Goal: Information Seeking & Learning: Learn about a topic

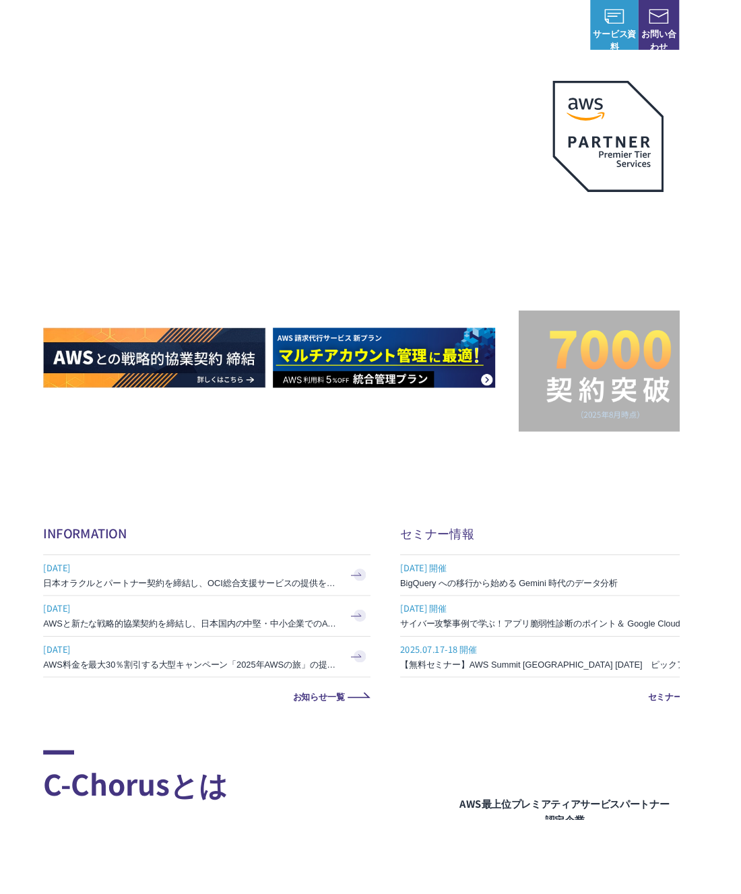
click at [299, 464] on div "AWSの導入からコスト削減、 構成・運用の最適化からデータ活用まで 規模や業種業態を問わない マネージドサービスで AWS ジャーニーの 成功を実現 AWS …" at bounding box center [404, 268] width 714 height 403
click at [399, 414] on img at bounding box center [419, 390] width 242 height 65
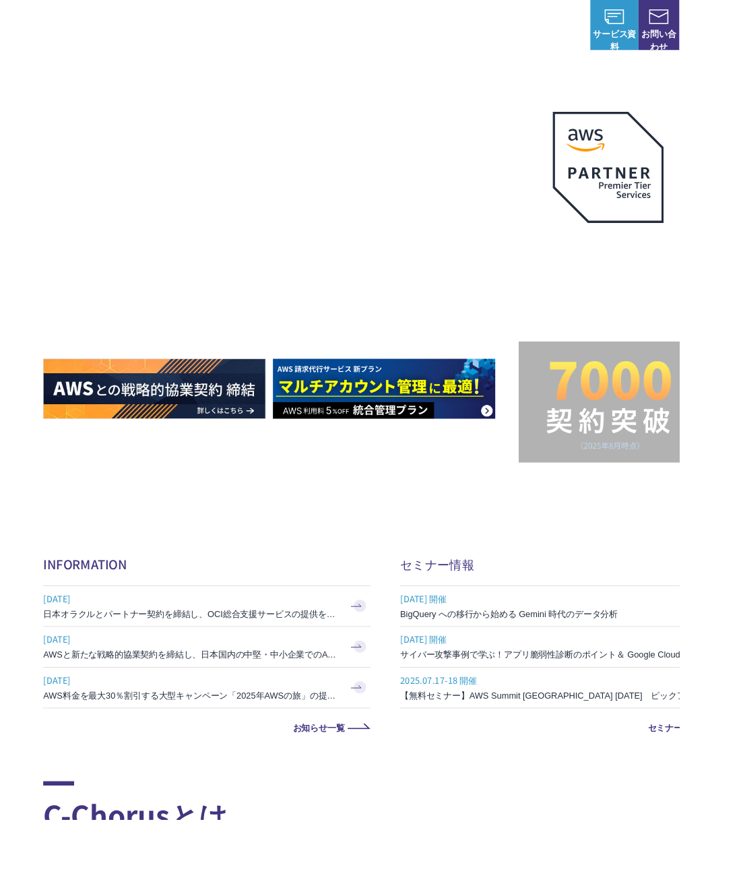
click at [63, 5] on link "NHN テコラス AWS総合支援サービス" at bounding box center [92, 27] width 144 height 57
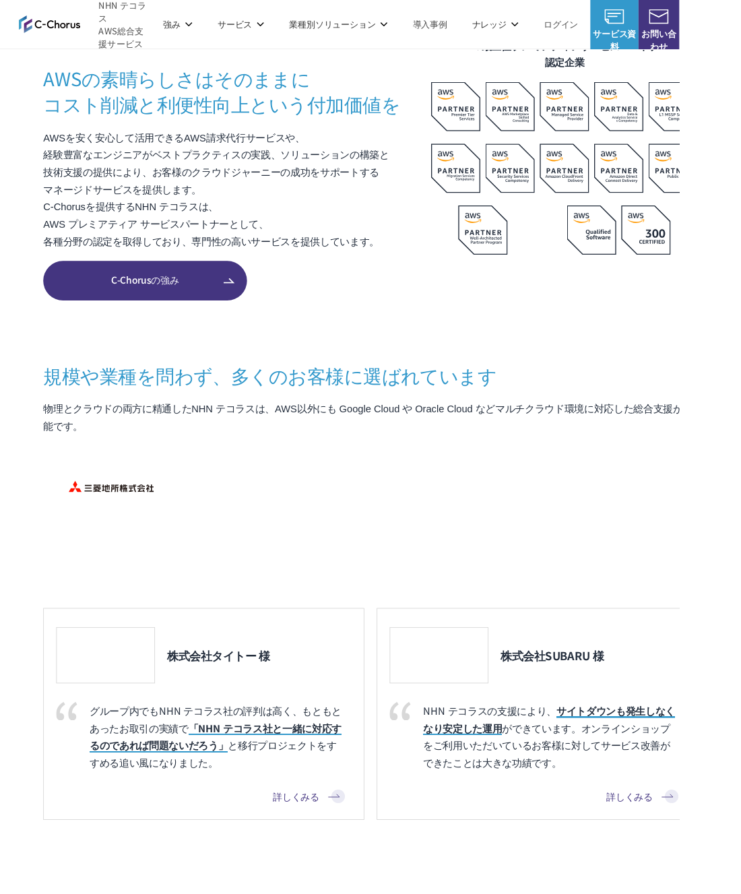
scroll to position [859, 0]
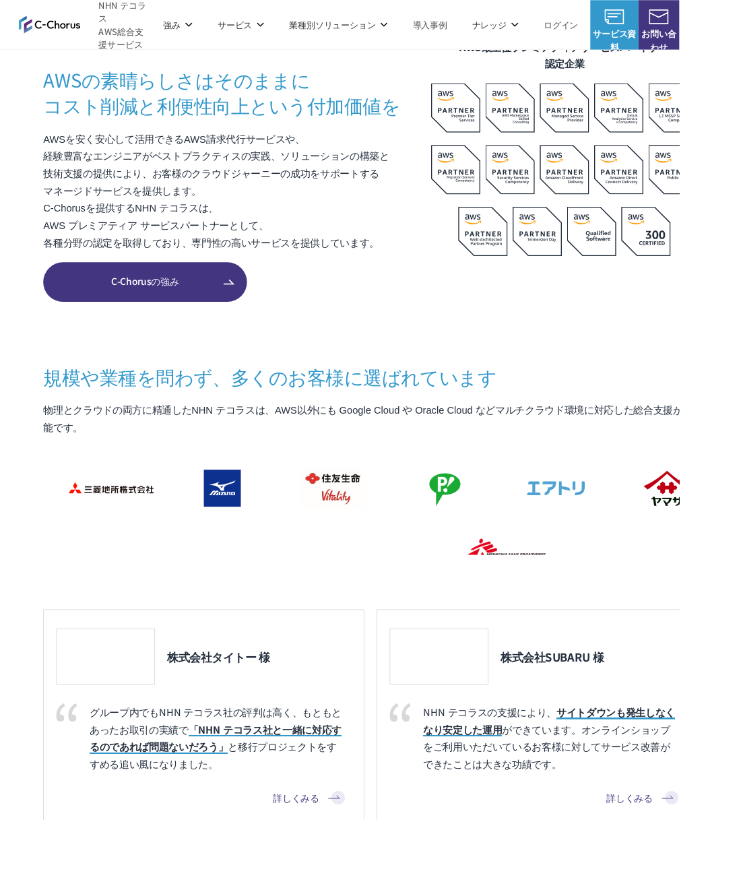
click at [107, 739] on img at bounding box center [115, 715] width 93 height 46
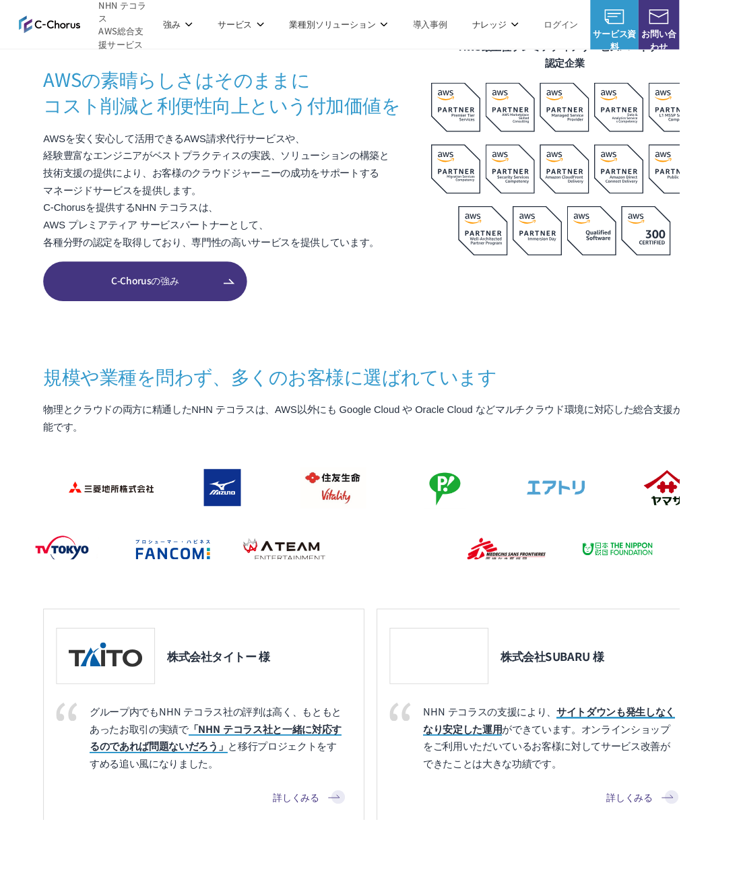
click at [134, 739] on img at bounding box center [115, 715] width 93 height 46
click at [137, 739] on img at bounding box center [115, 715] width 93 height 46
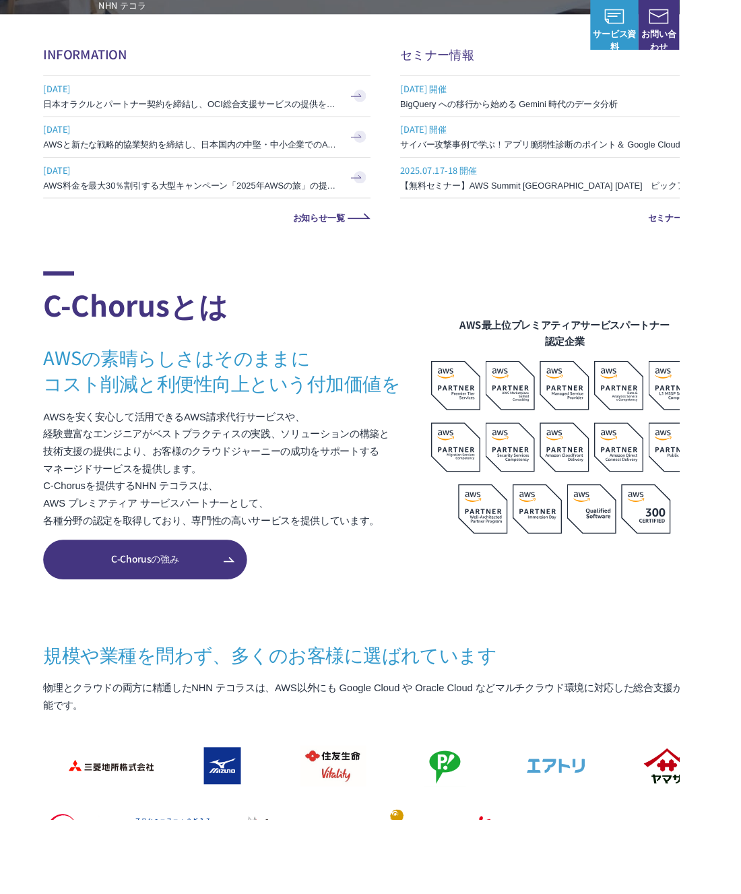
scroll to position [554, 0]
